Goal: Navigation & Orientation: Understand site structure

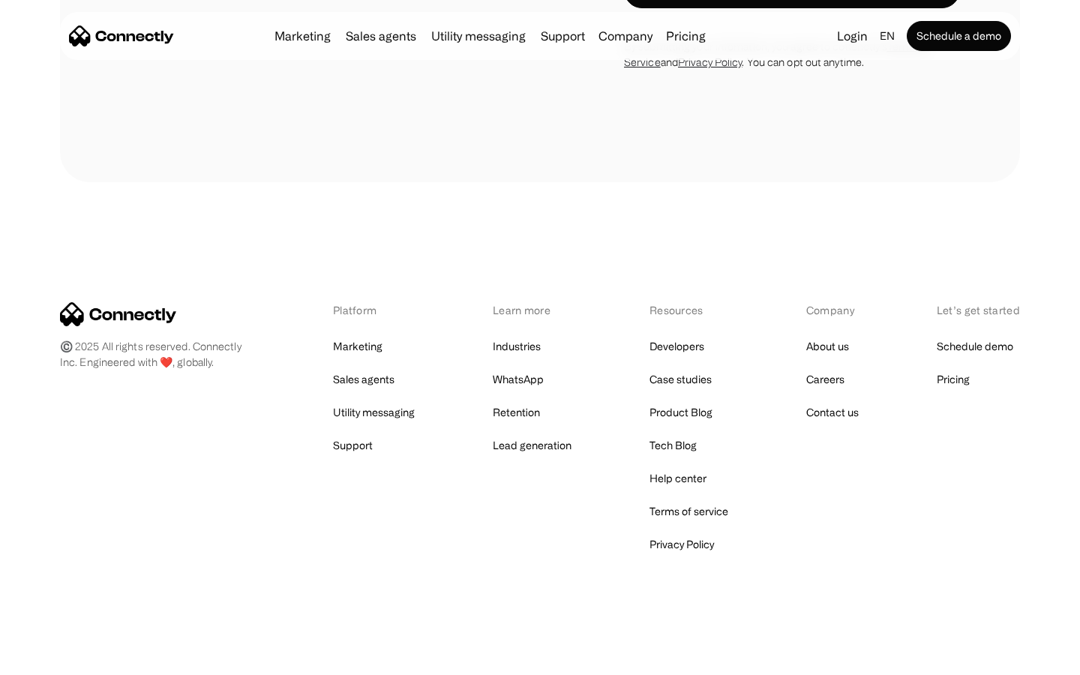
scroll to position [4608, 0]
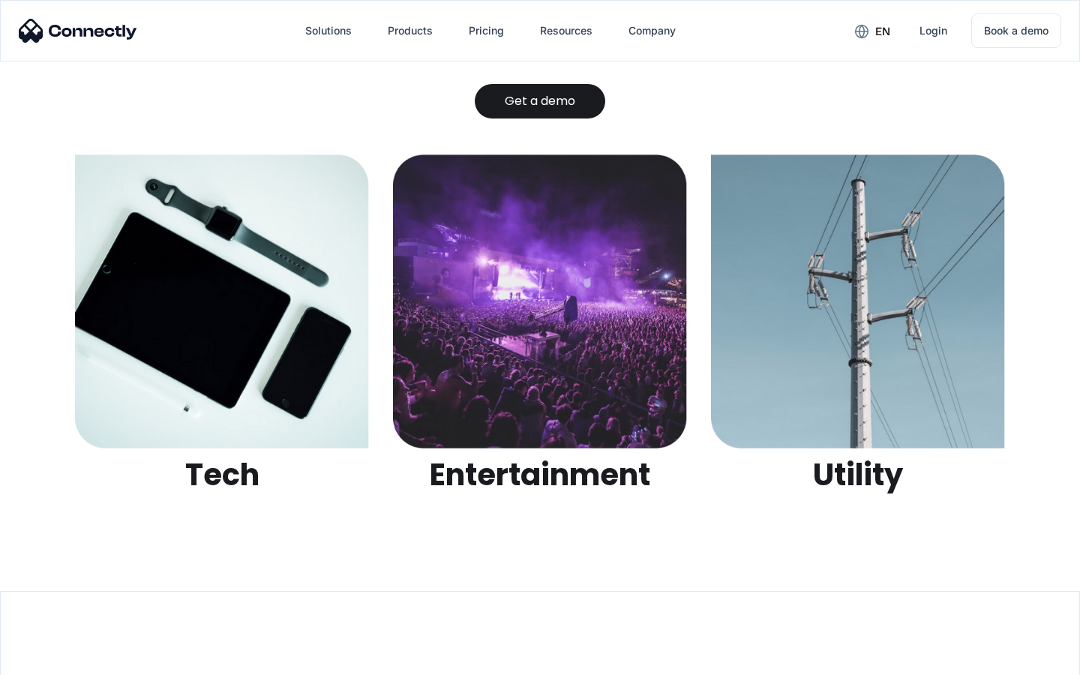
scroll to position [4730, 0]
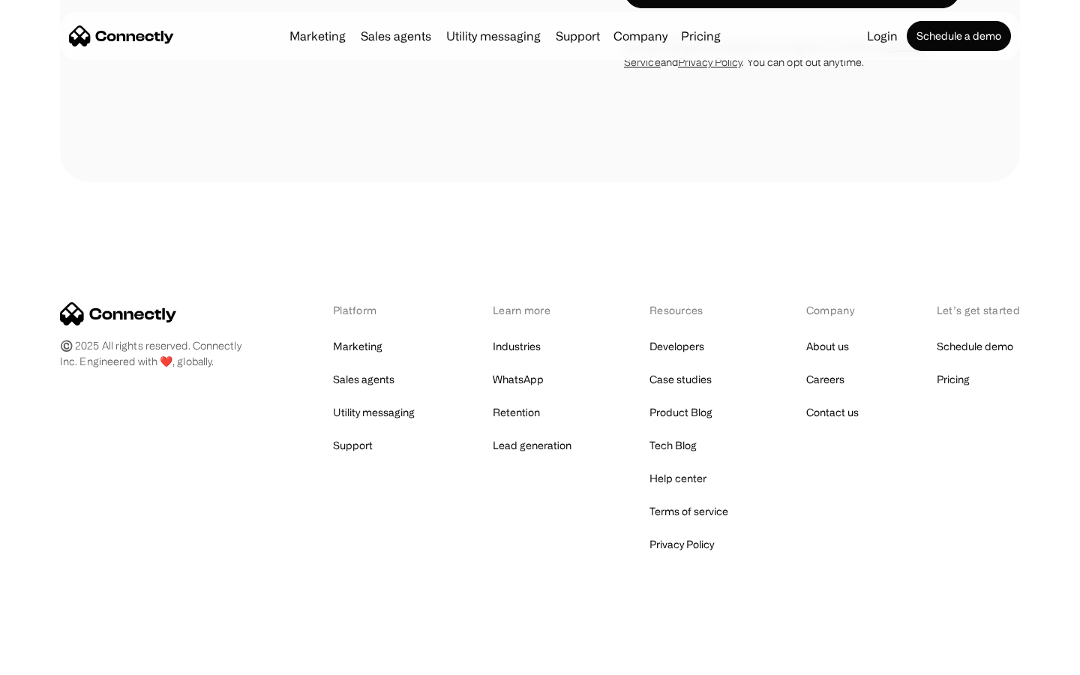
scroll to position [1592, 0]
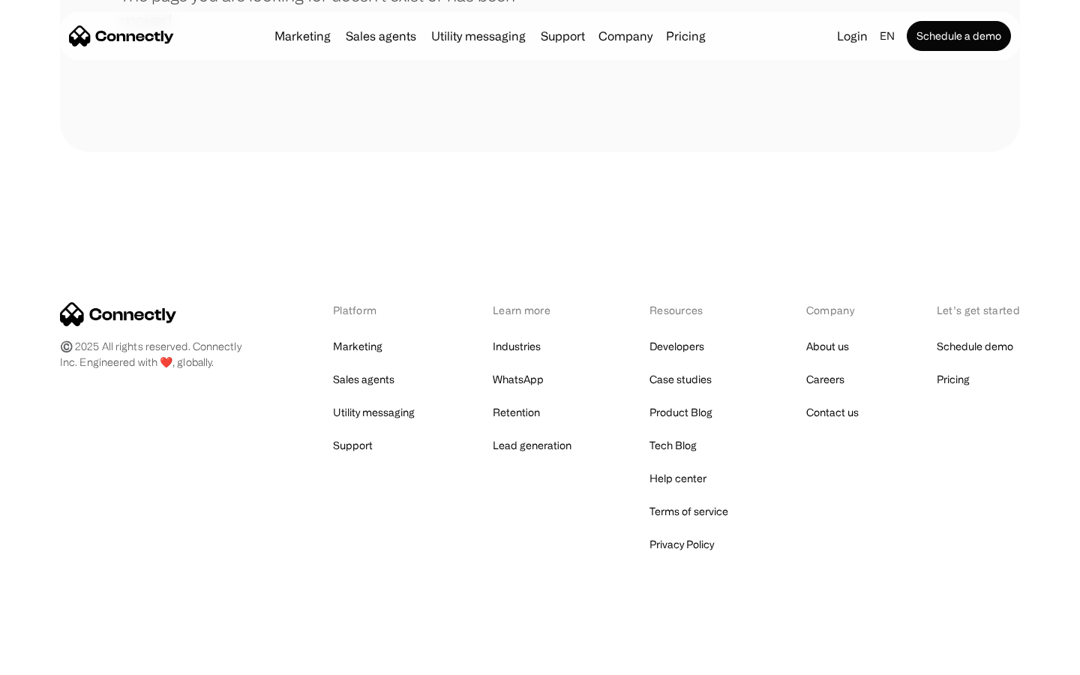
scroll to position [274, 0]
